Goal: Information Seeking & Learning: Understand process/instructions

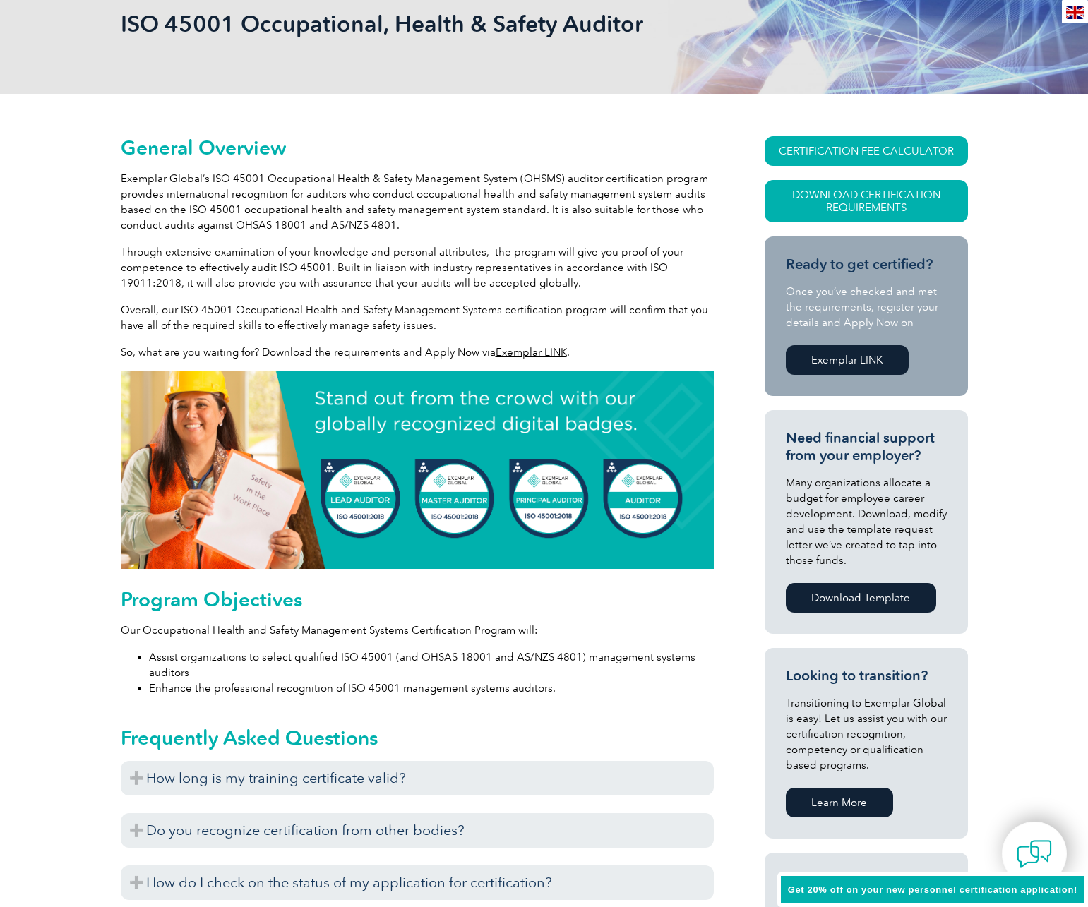
scroll to position [360, 0]
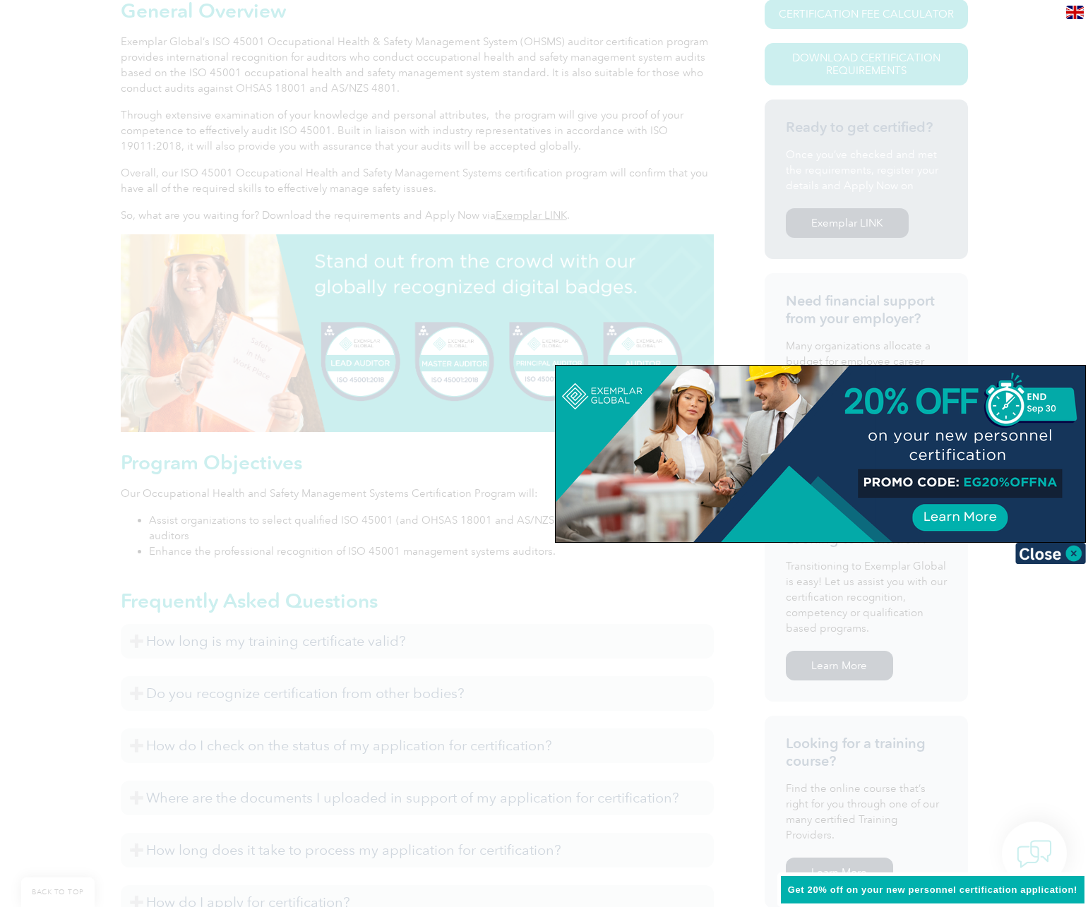
click at [295, 511] on div at bounding box center [544, 453] width 1088 height 907
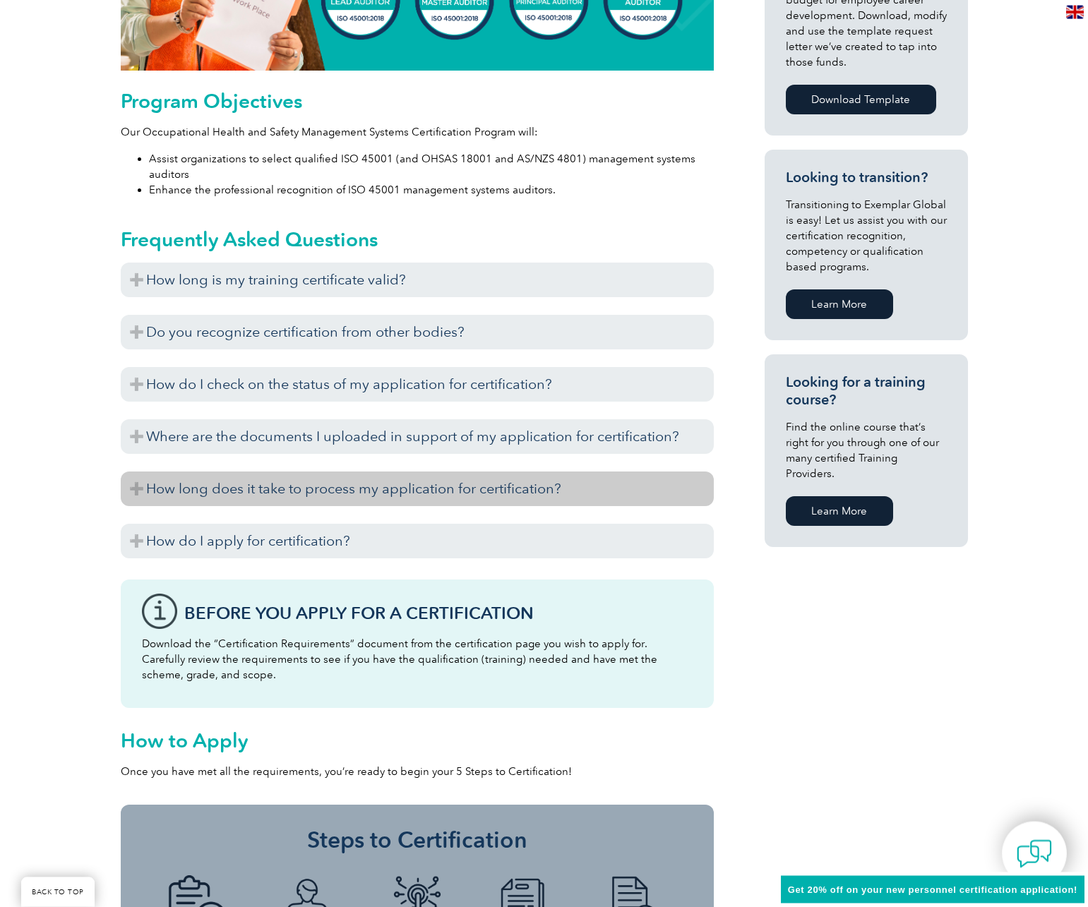
scroll to position [720, 0]
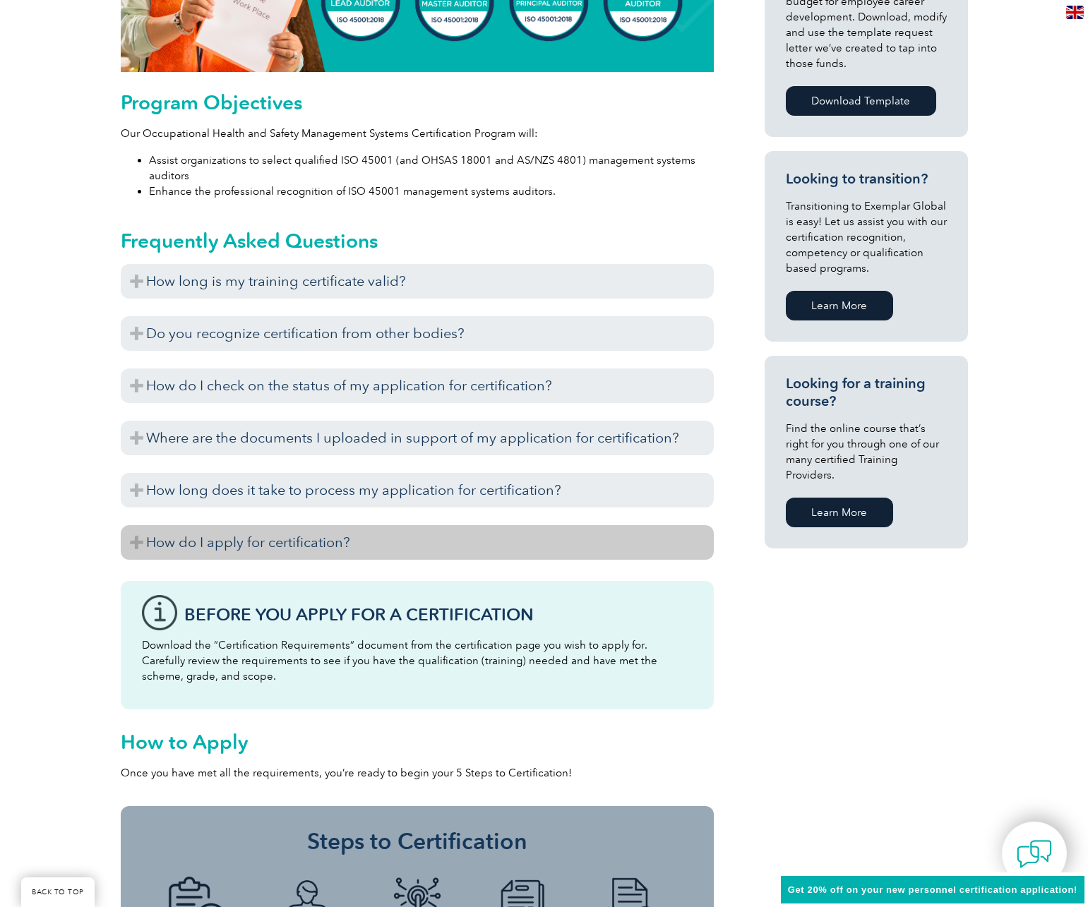
click at [190, 548] on h3 "How do I apply for certification?" at bounding box center [417, 542] width 593 height 35
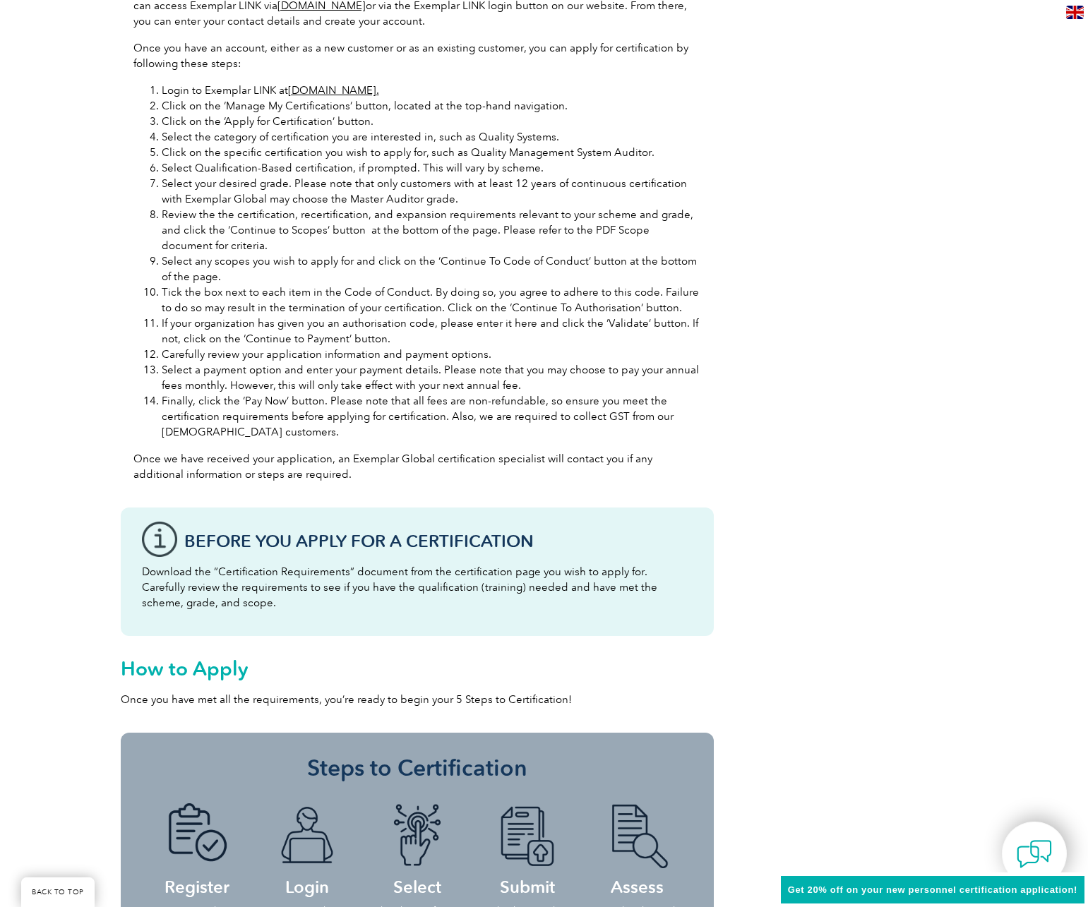
scroll to position [1080, 0]
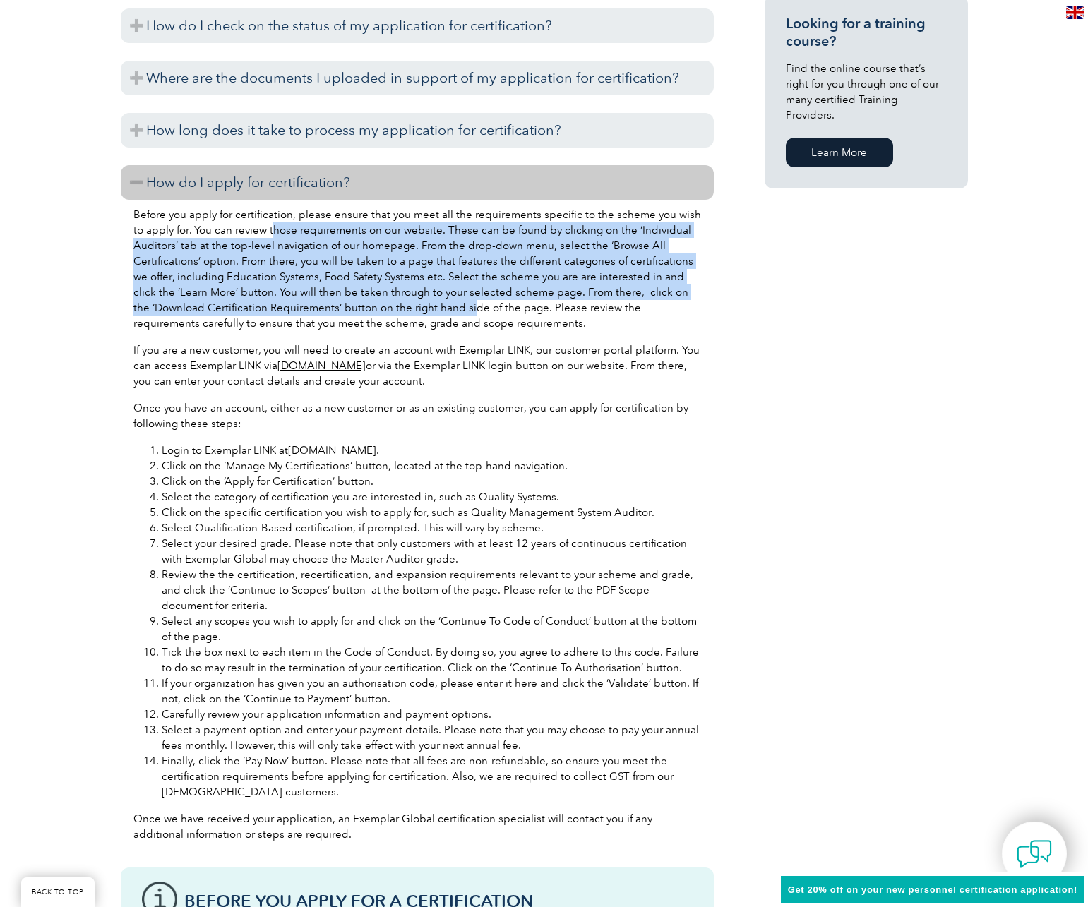
drag, startPoint x: 453, startPoint y: 314, endPoint x: 261, endPoint y: 230, distance: 209.0
click at [261, 230] on p "Before you apply for certification, please ensure that you meet all the require…" at bounding box center [417, 269] width 568 height 124
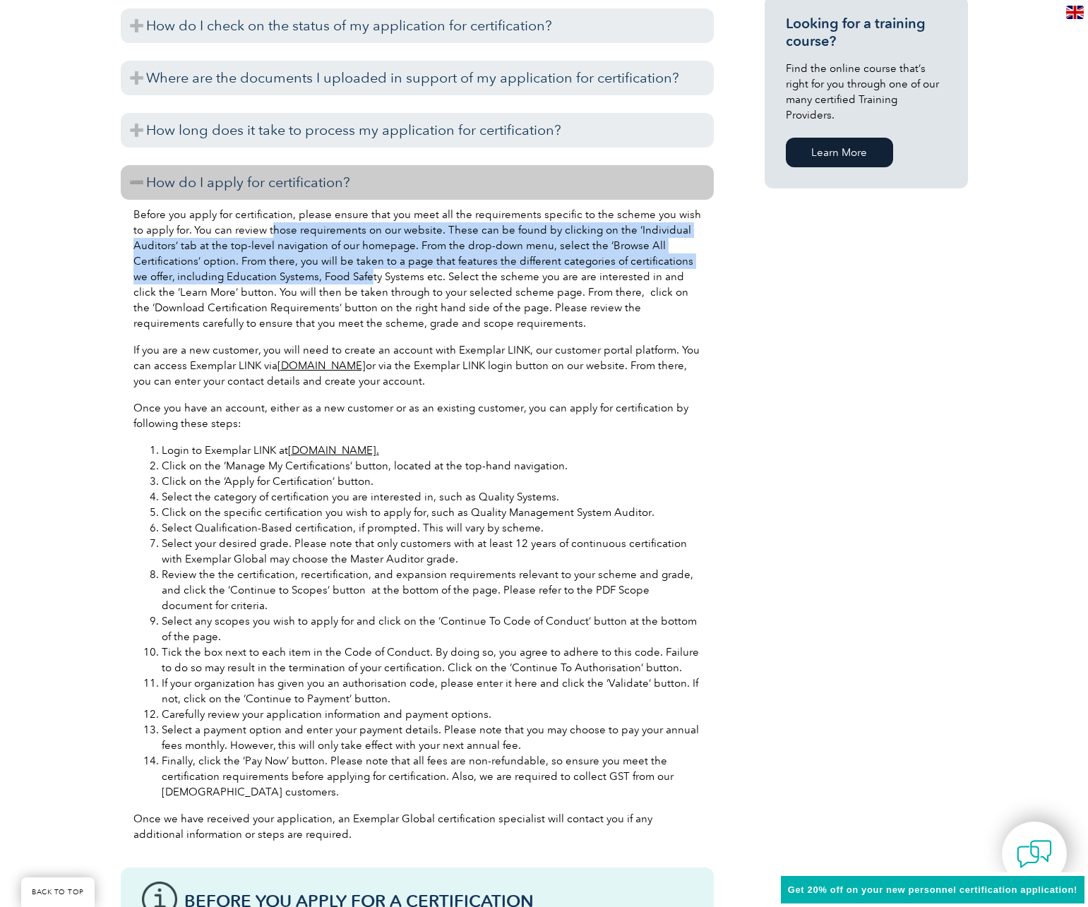
drag, startPoint x: 259, startPoint y: 230, endPoint x: 350, endPoint y: 275, distance: 101.4
click at [350, 275] on p "Before you apply for certification, please ensure that you meet all the require…" at bounding box center [417, 269] width 568 height 124
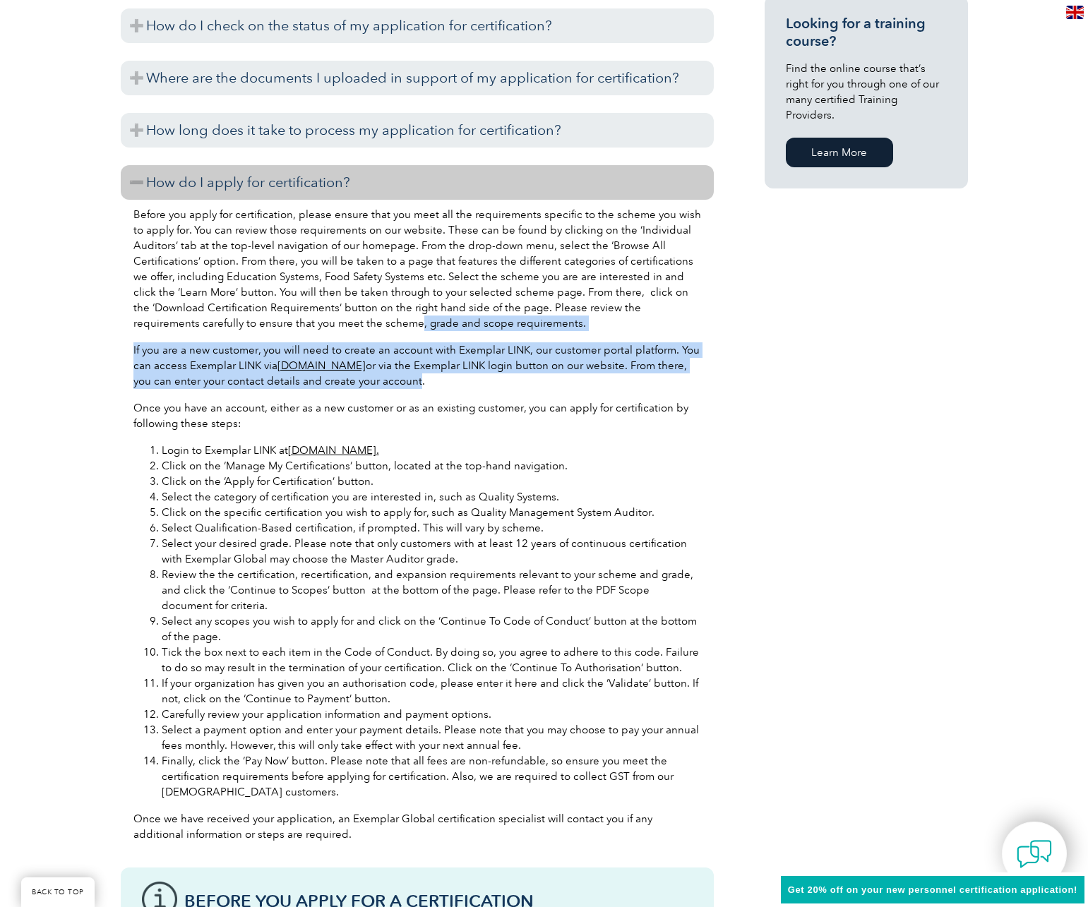
drag, startPoint x: 359, startPoint y: 343, endPoint x: 485, endPoint y: 409, distance: 142.8
click at [462, 401] on div "Before you apply for certification, please ensure that you meet all the require…" at bounding box center [417, 527] width 593 height 654
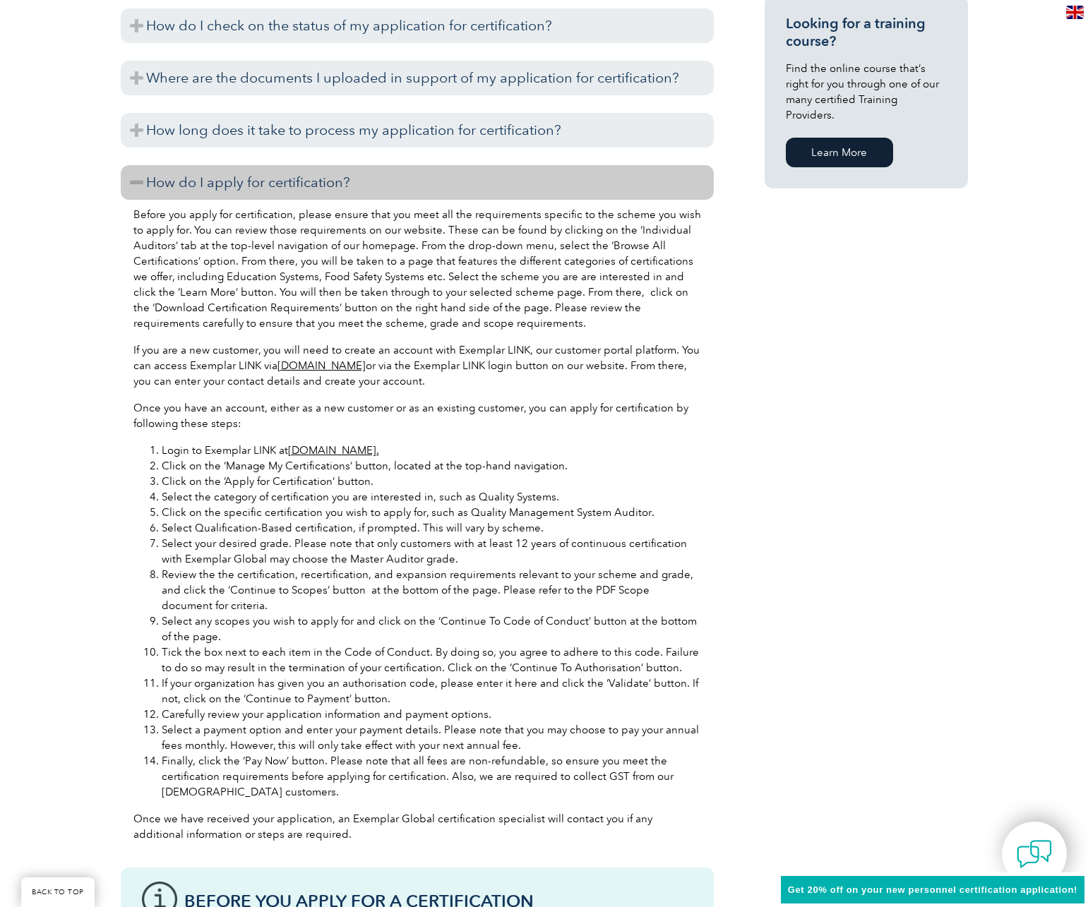
click at [484, 410] on p "Once you have an account, either as a new customer or as an existing customer, …" at bounding box center [417, 415] width 568 height 31
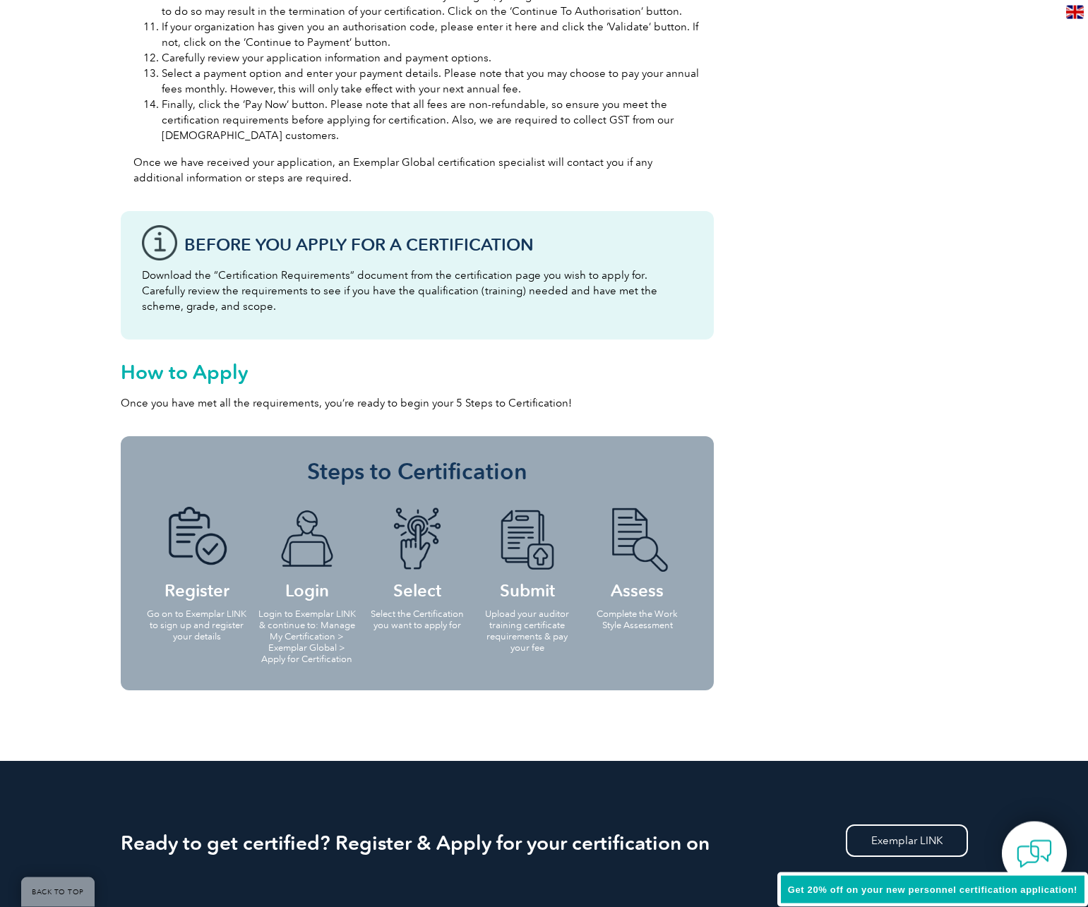
scroll to position [1801, 0]
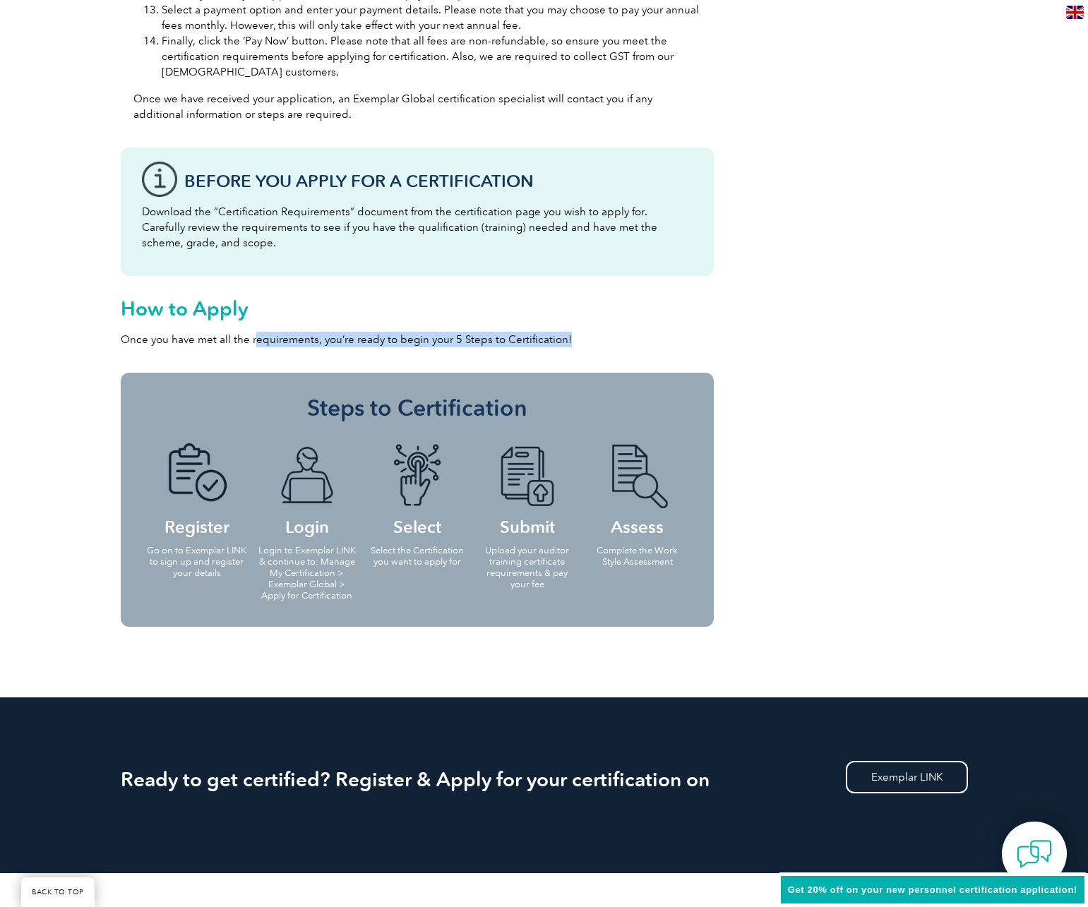
drag, startPoint x: 254, startPoint y: 343, endPoint x: 605, endPoint y: 345, distance: 351.0
click at [605, 345] on p "Once you have met all the requirements, you’re ready to begin your 5 Steps to C…" at bounding box center [417, 340] width 593 height 16
drag, startPoint x: 689, startPoint y: 343, endPoint x: 679, endPoint y: 325, distance: 19.9
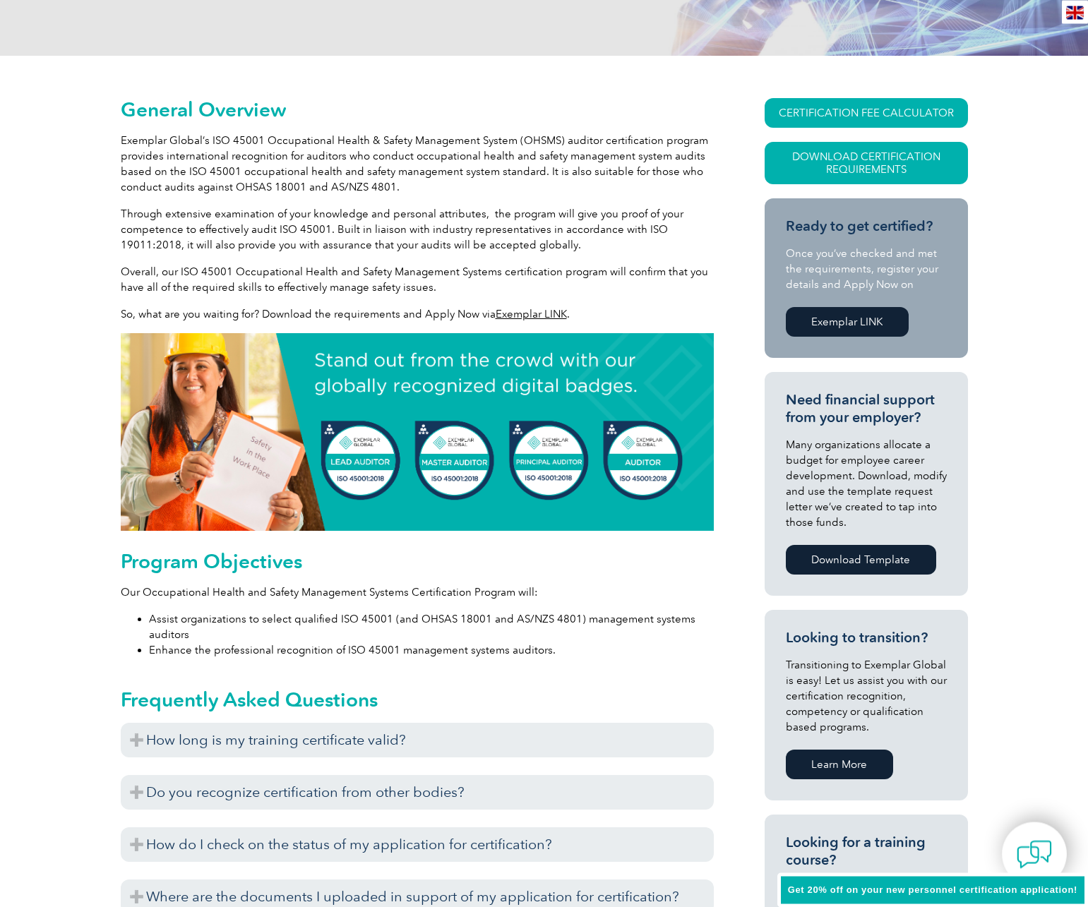
scroll to position [0, 0]
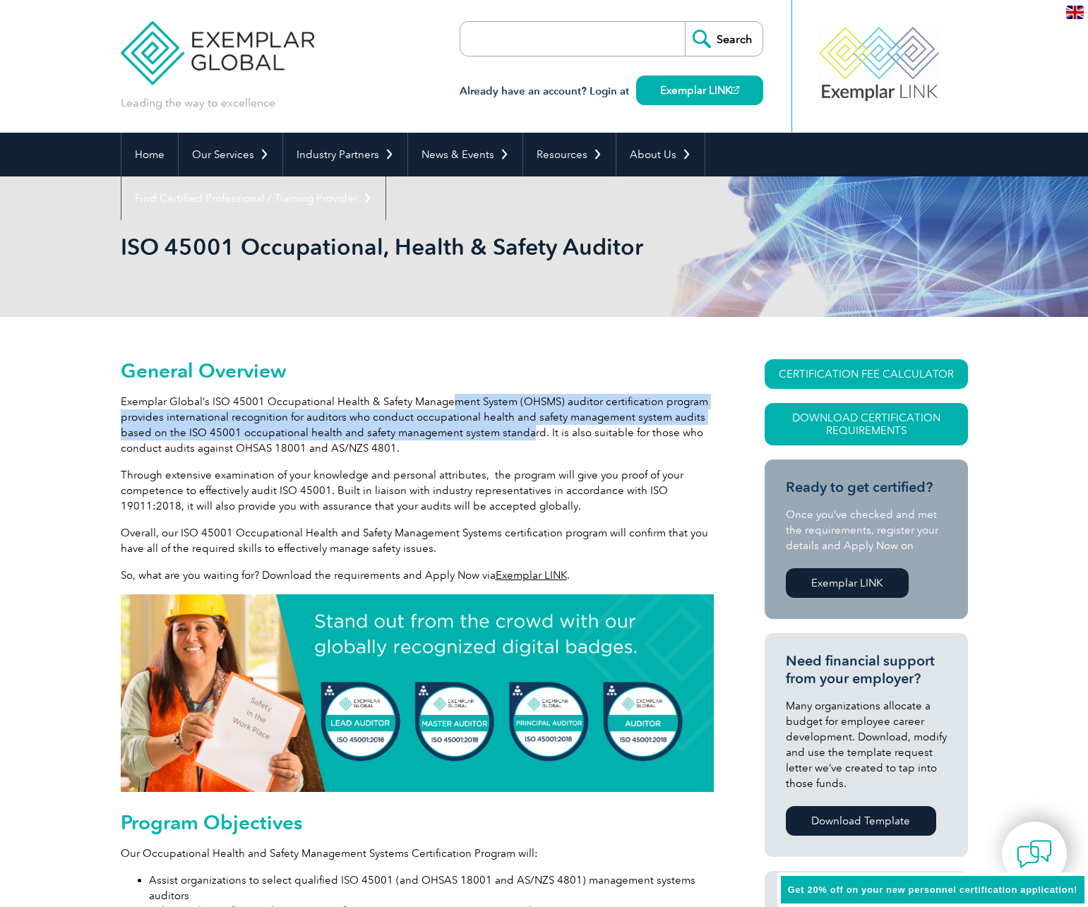
drag, startPoint x: 523, startPoint y: 438, endPoint x: 451, endPoint y: 401, distance: 80.9
click at [451, 401] on p "Exemplar Global’s ISO 45001 Occupational Health & Safety Management System (OHS…" at bounding box center [417, 425] width 593 height 62
drag, startPoint x: 451, startPoint y: 401, endPoint x: 451, endPoint y: 453, distance: 51.6
click at [451, 453] on p "Exemplar Global’s ISO 45001 Occupational Health & Safety Management System (OHS…" at bounding box center [417, 425] width 593 height 62
